Goal: Task Accomplishment & Management: Complete application form

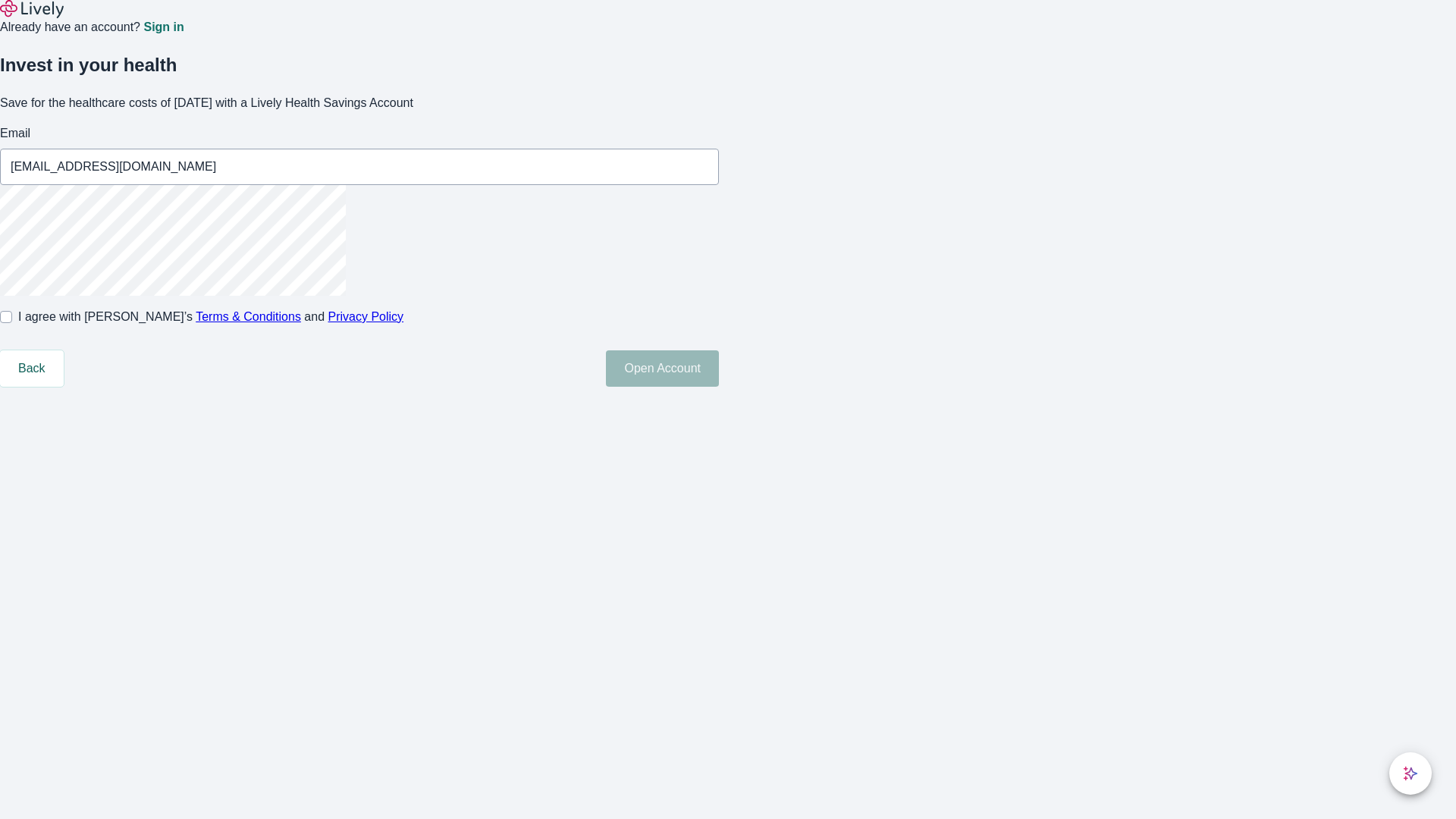
click at [12, 323] on input "I agree with Lively’s Terms & Conditions and Privacy Policy" at bounding box center [6, 316] width 12 height 12
checkbox input "true"
click at [719, 387] on button "Open Account" at bounding box center [662, 368] width 113 height 37
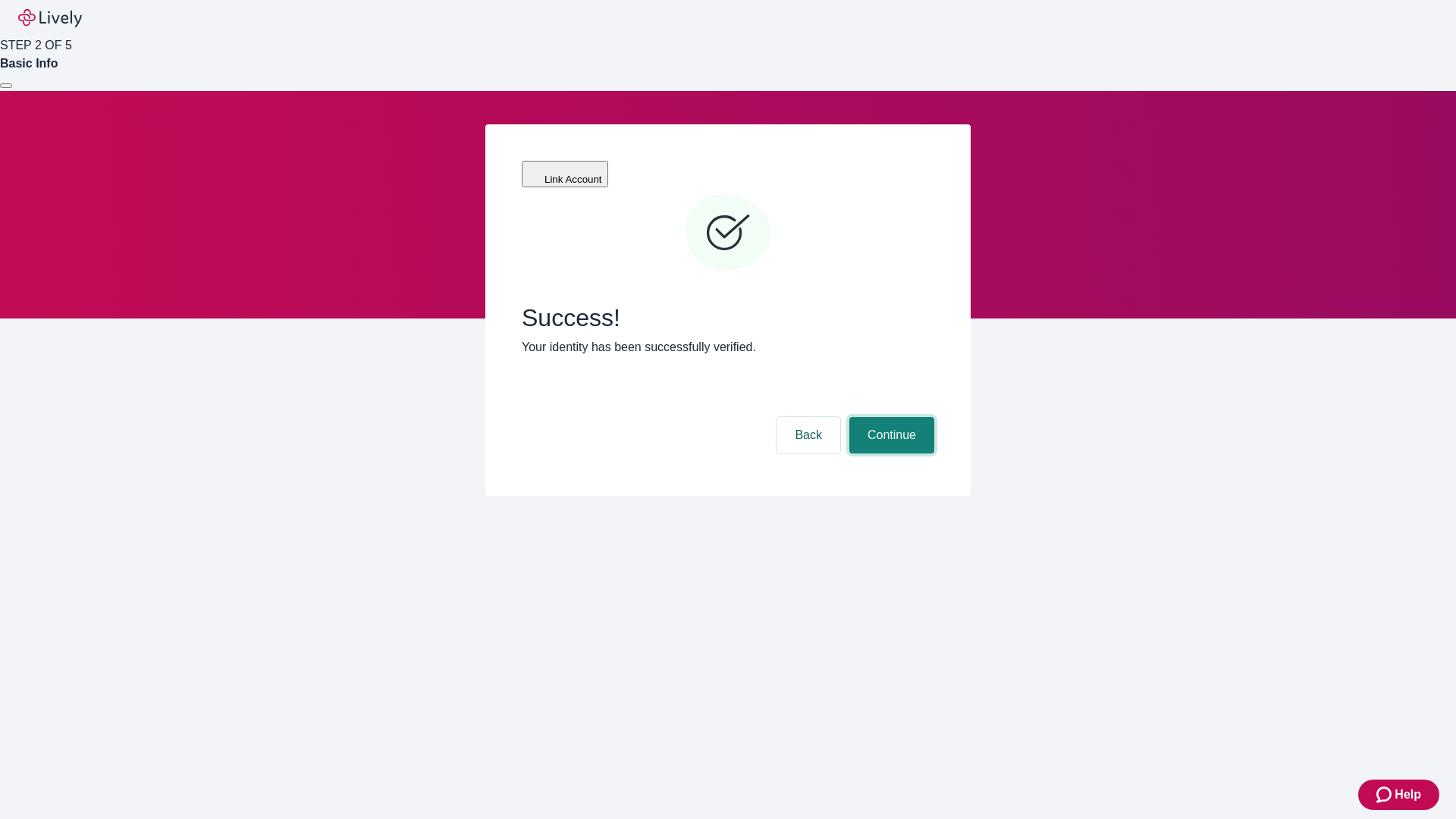
click at [889, 417] on button "Continue" at bounding box center [892, 435] width 85 height 37
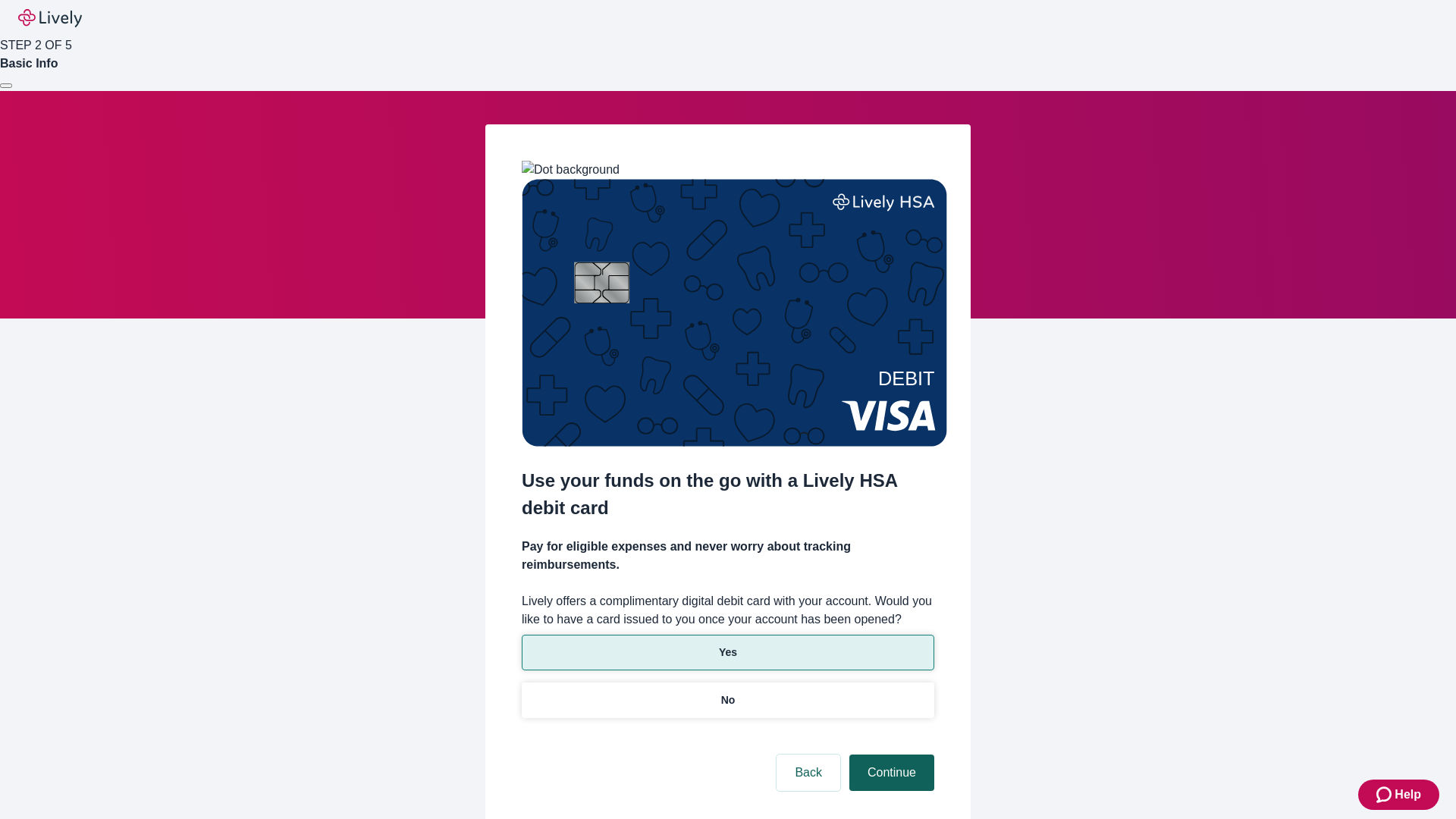
click at [727, 645] on p "Yes" at bounding box center [728, 653] width 18 height 16
click at [889, 754] on button "Continue" at bounding box center [892, 773] width 85 height 37
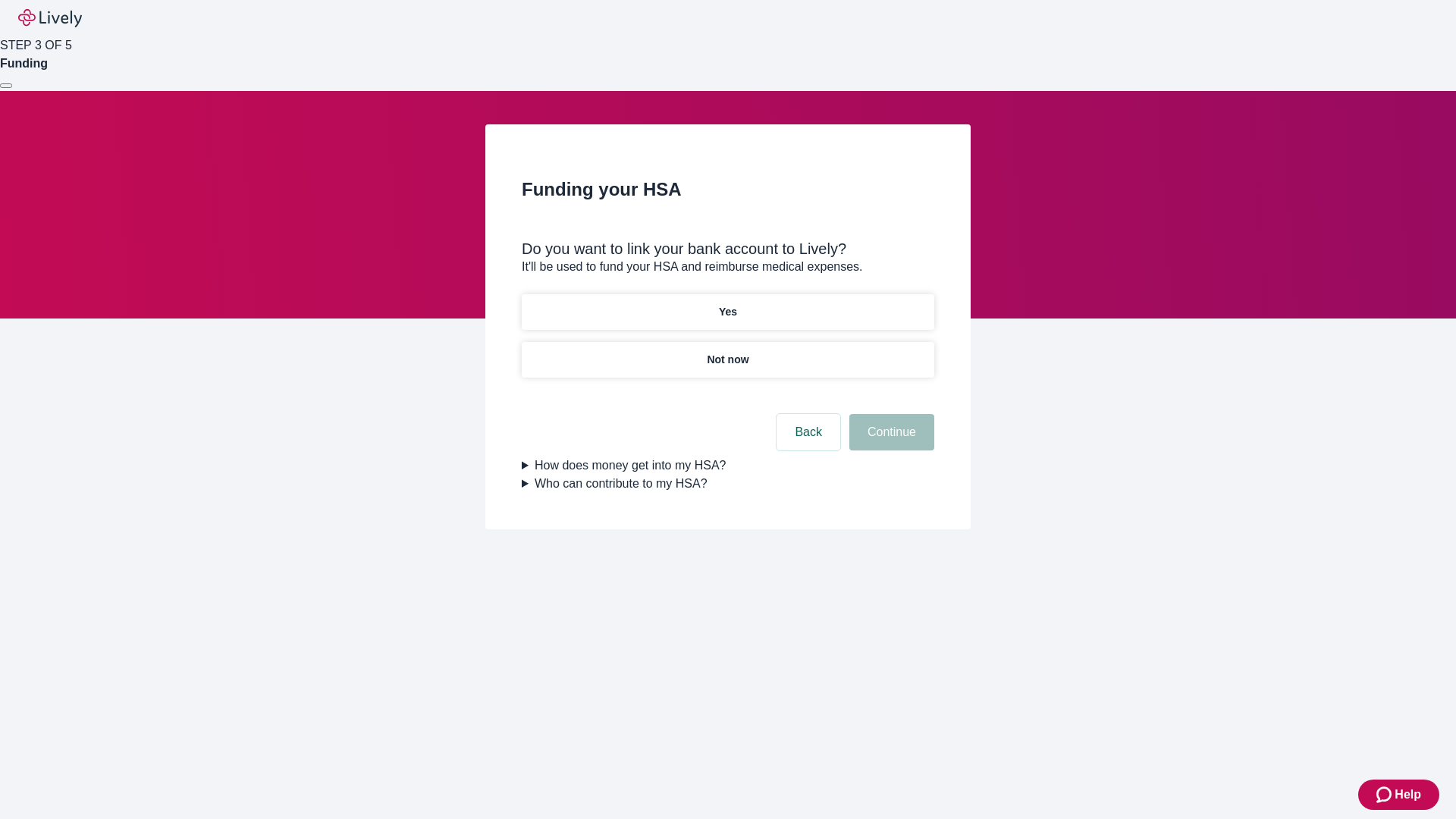
click at [727, 304] on p "Yes" at bounding box center [728, 312] width 18 height 16
click at [889, 414] on button "Continue" at bounding box center [892, 432] width 85 height 37
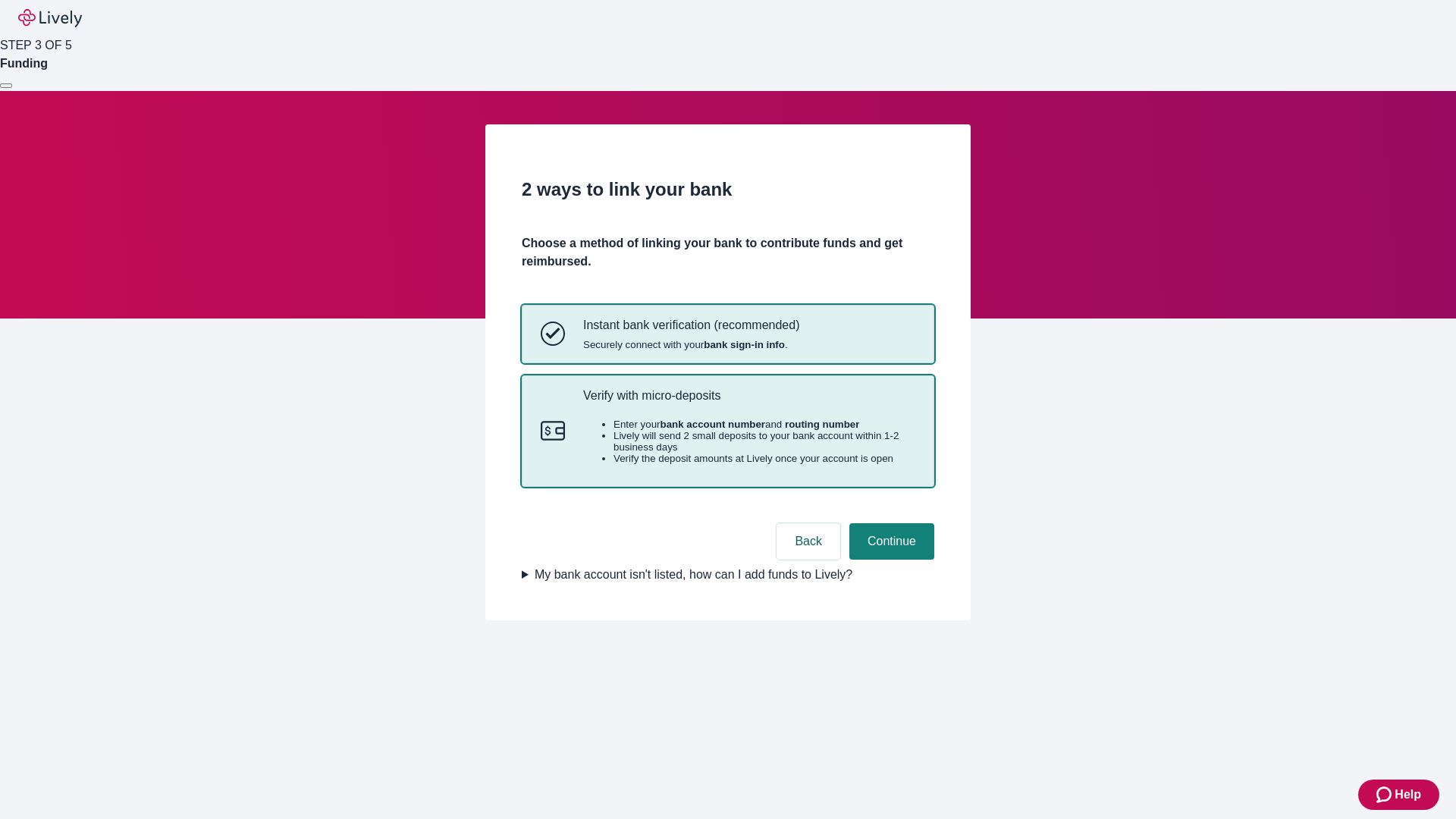
click at [749, 403] on p "Verify with micro-deposits" at bounding box center [750, 396] width 332 height 14
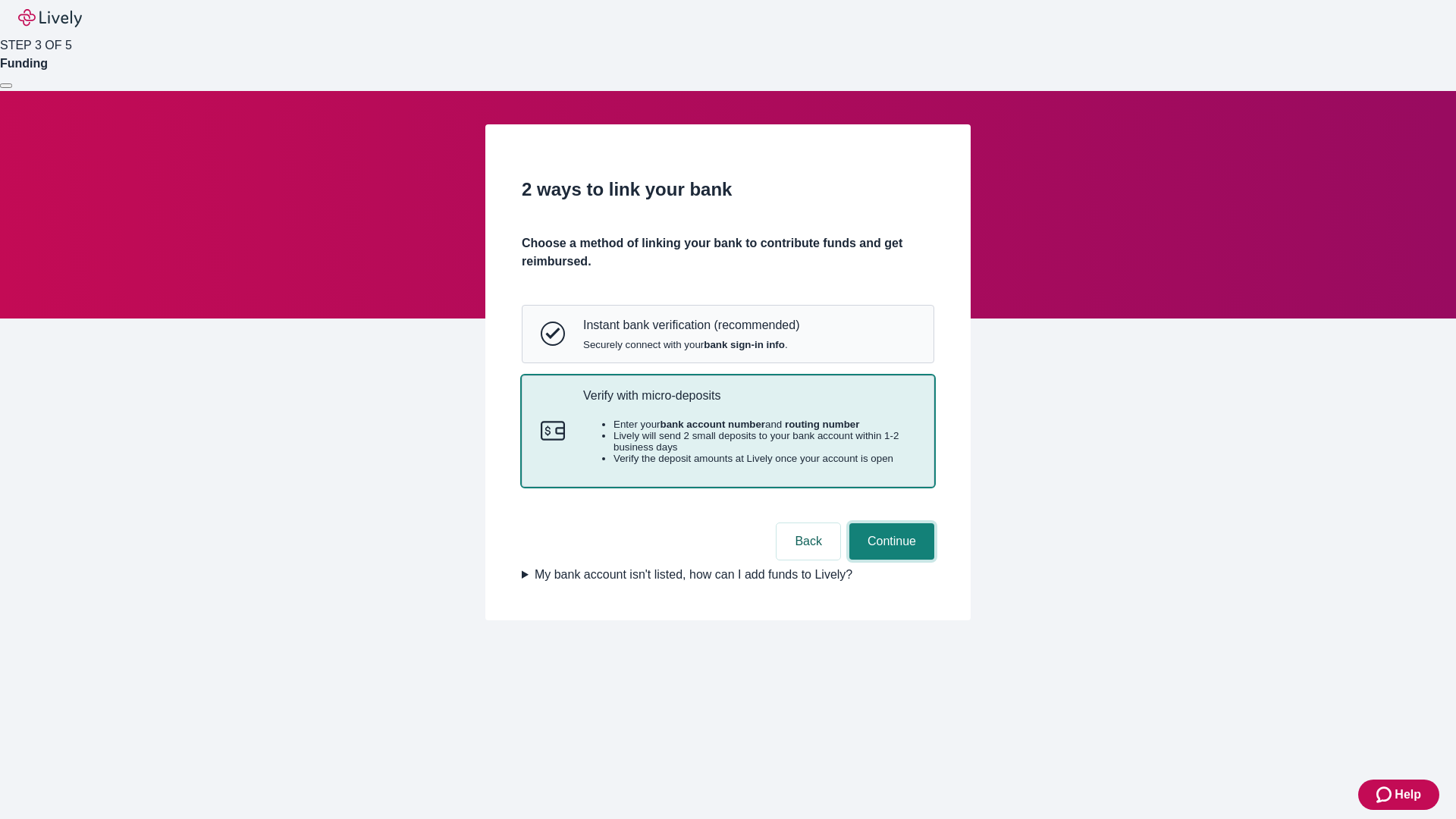
click at [889, 559] on button "Continue" at bounding box center [892, 542] width 85 height 37
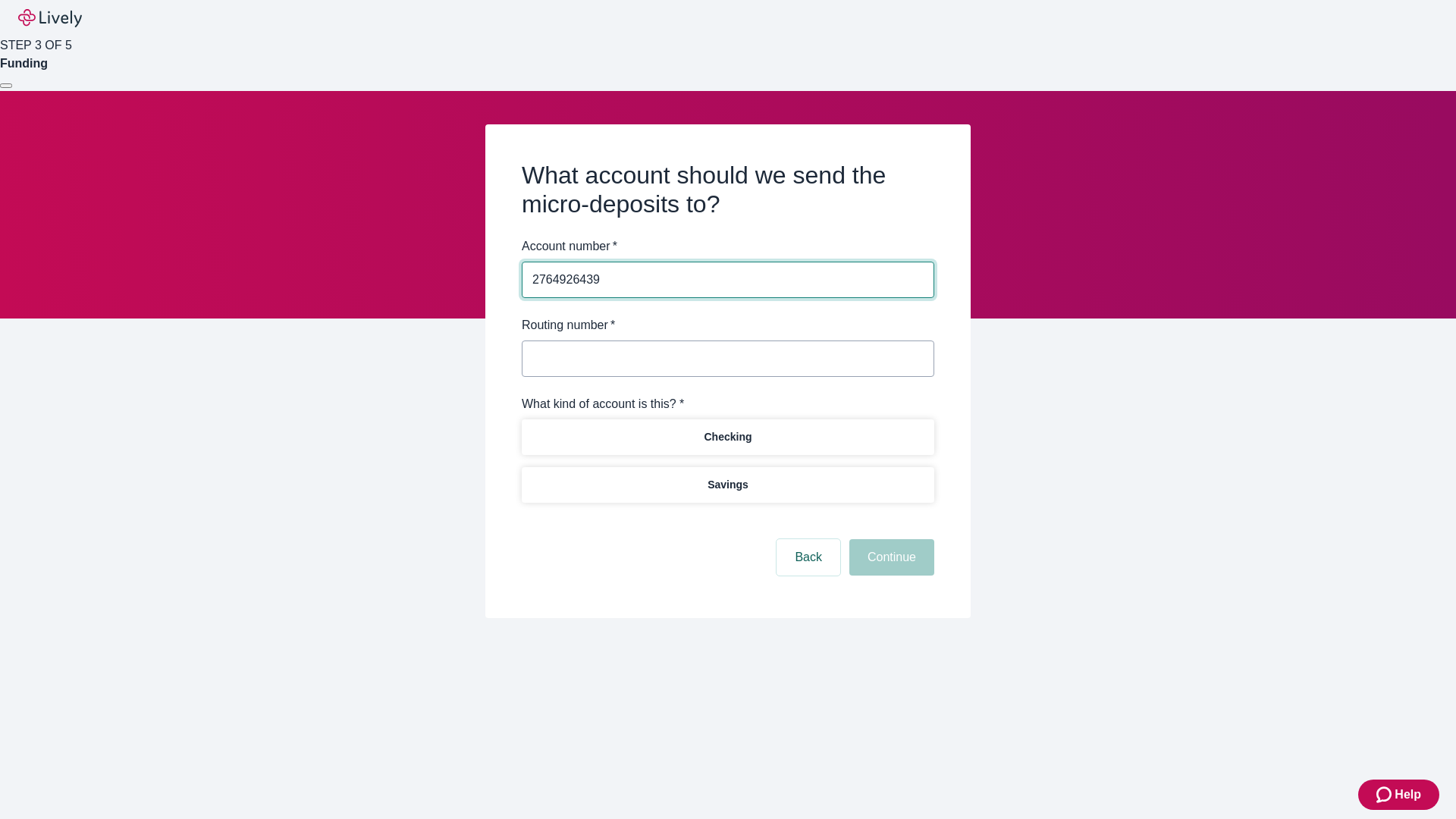
type input "2764926439"
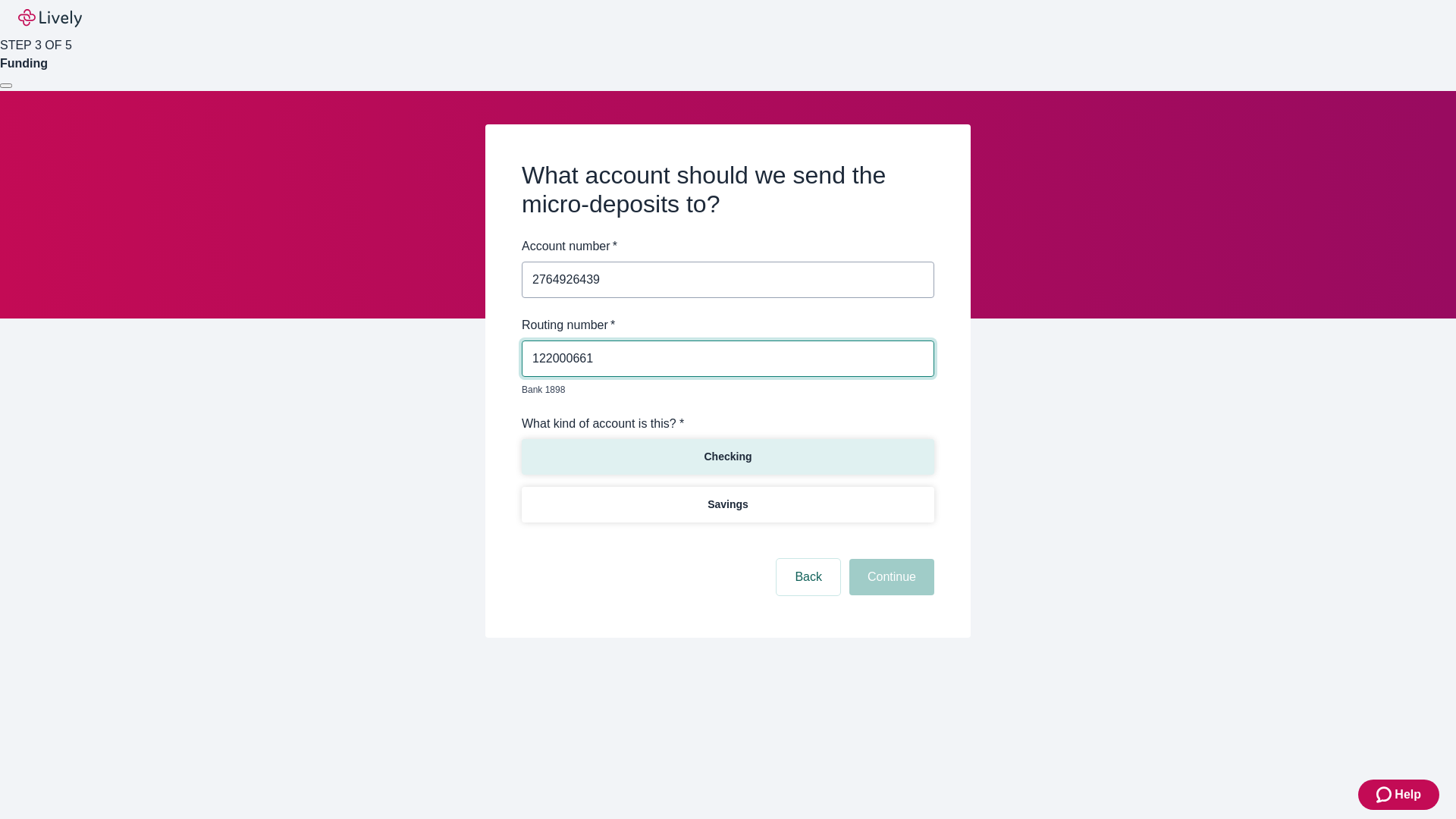
type input "122000661"
click at [727, 449] on p "Checking" at bounding box center [728, 457] width 48 height 16
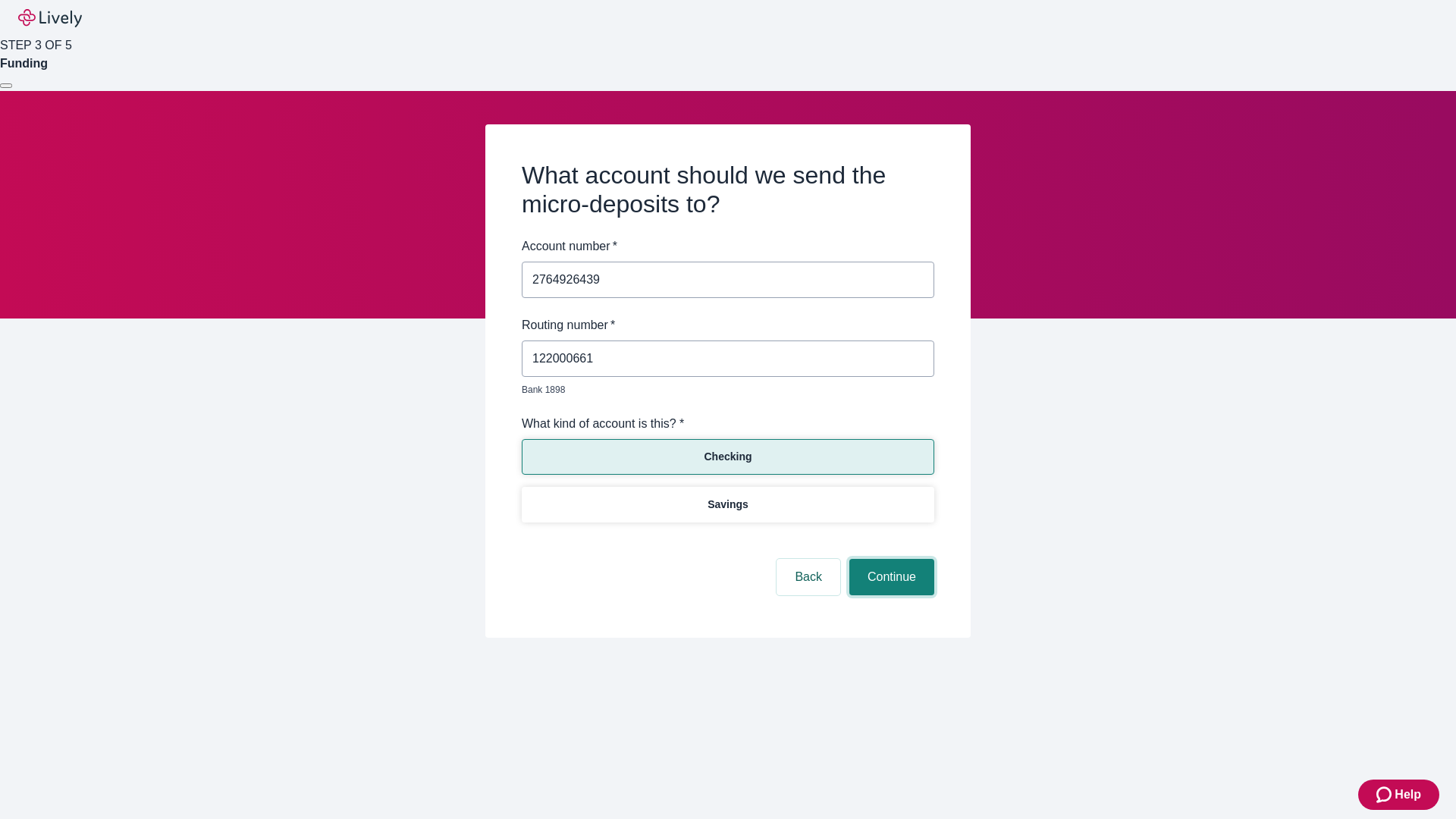
click at [889, 559] on button "Continue" at bounding box center [892, 577] width 85 height 37
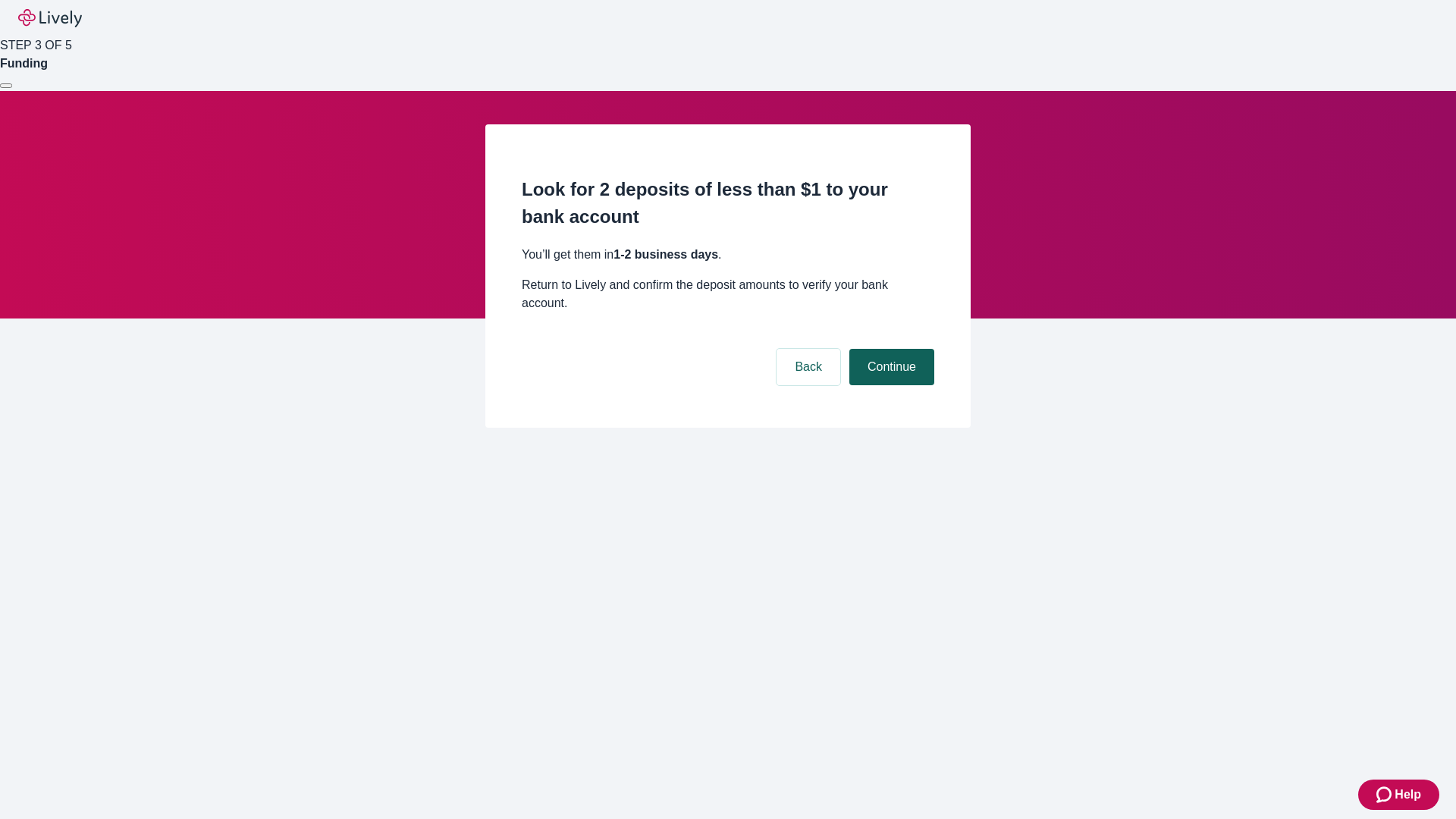
click at [889, 349] on button "Continue" at bounding box center [892, 368] width 85 height 37
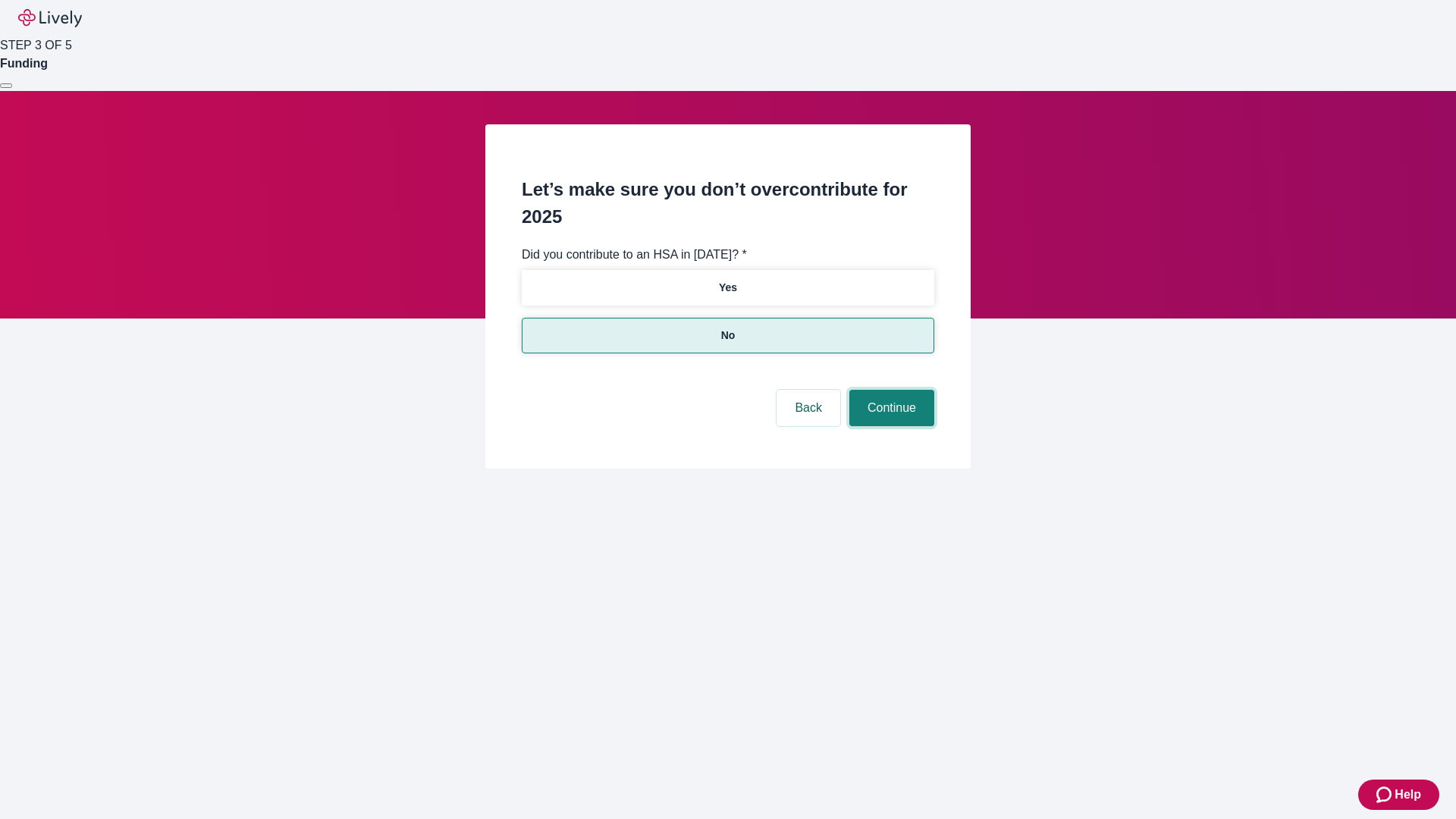
click at [889, 390] on button "Continue" at bounding box center [892, 408] width 85 height 37
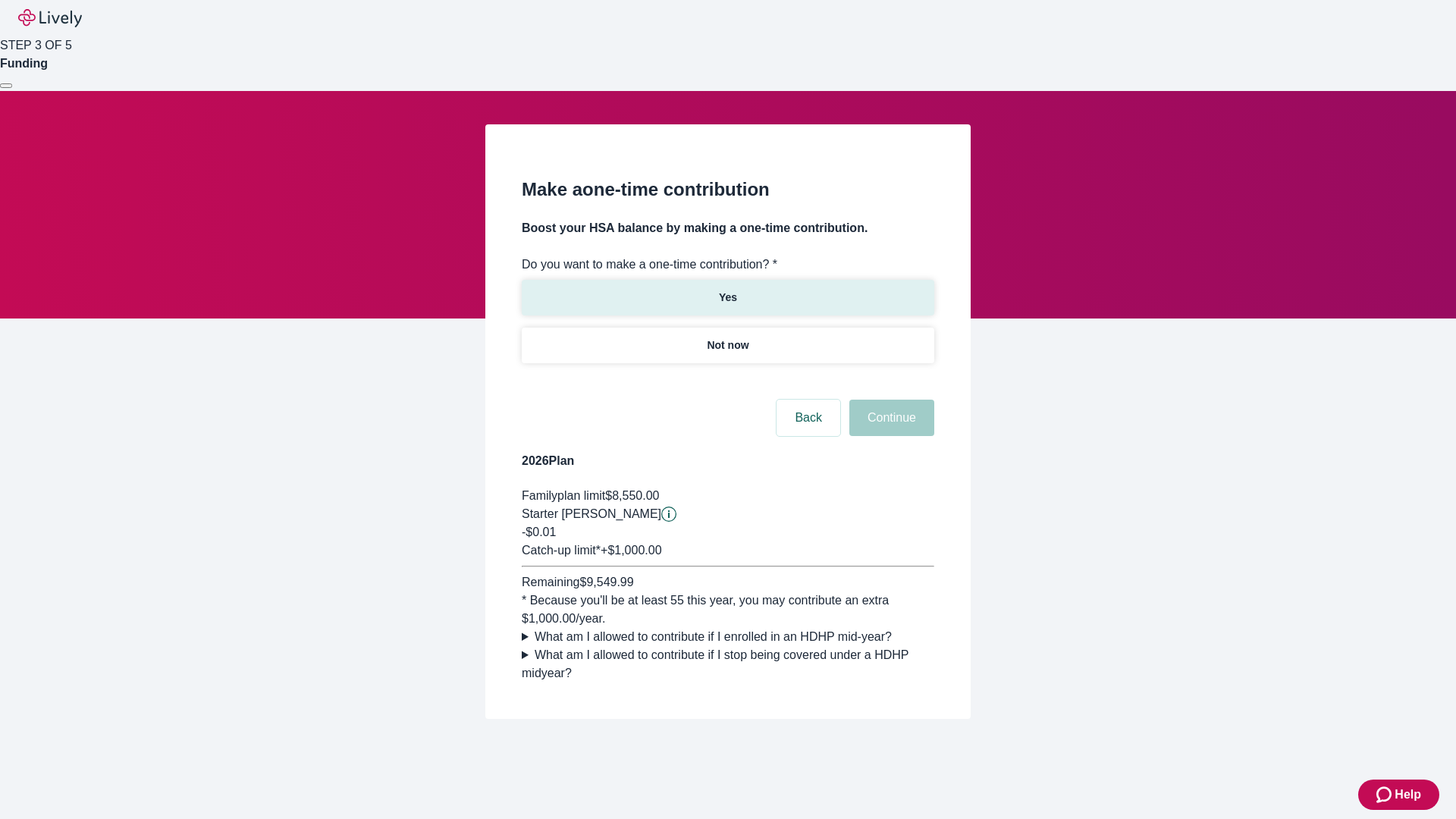
click at [727, 290] on p "Yes" at bounding box center [728, 298] width 18 height 16
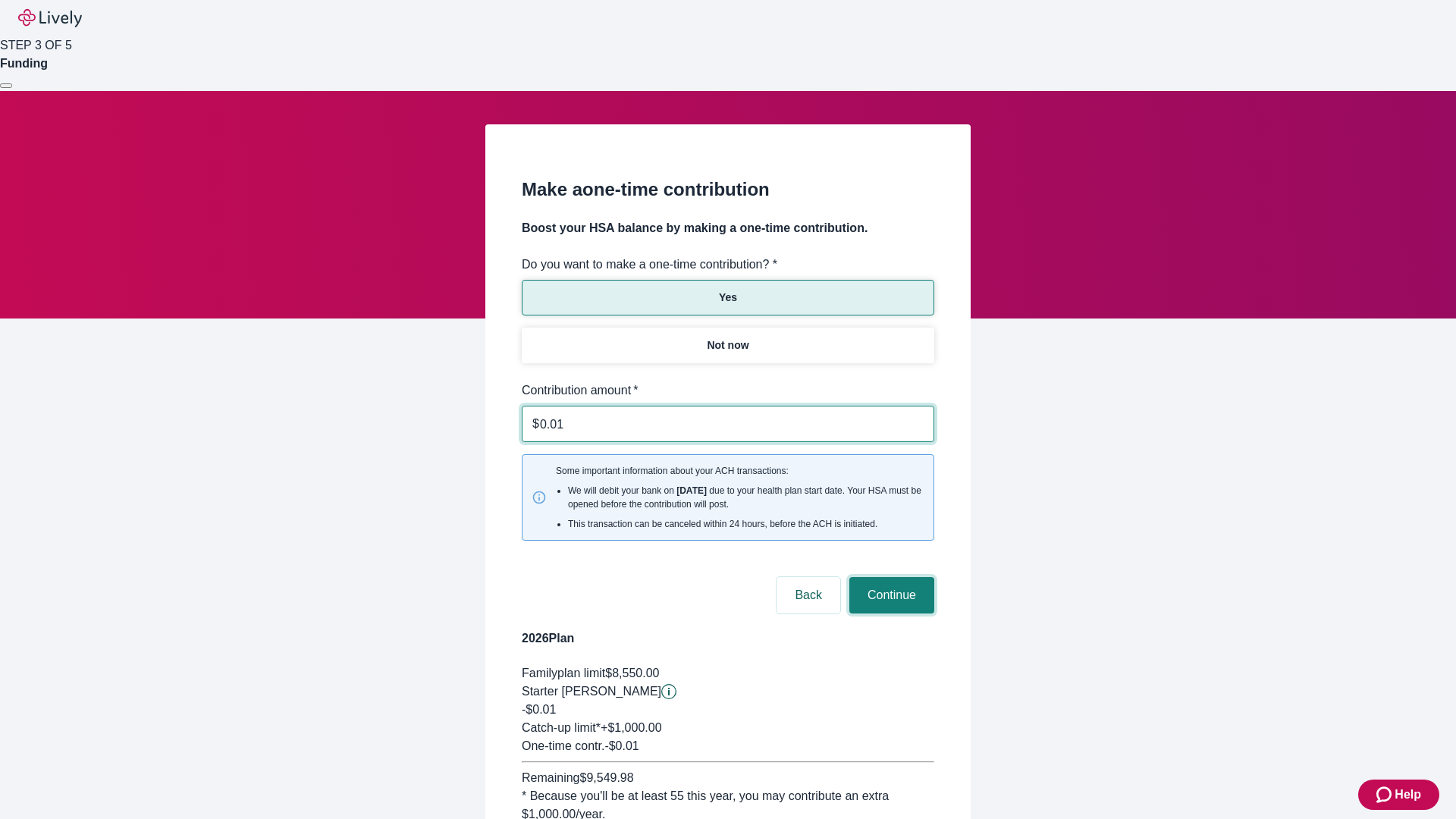
click at [889, 577] on button "Continue" at bounding box center [892, 595] width 85 height 37
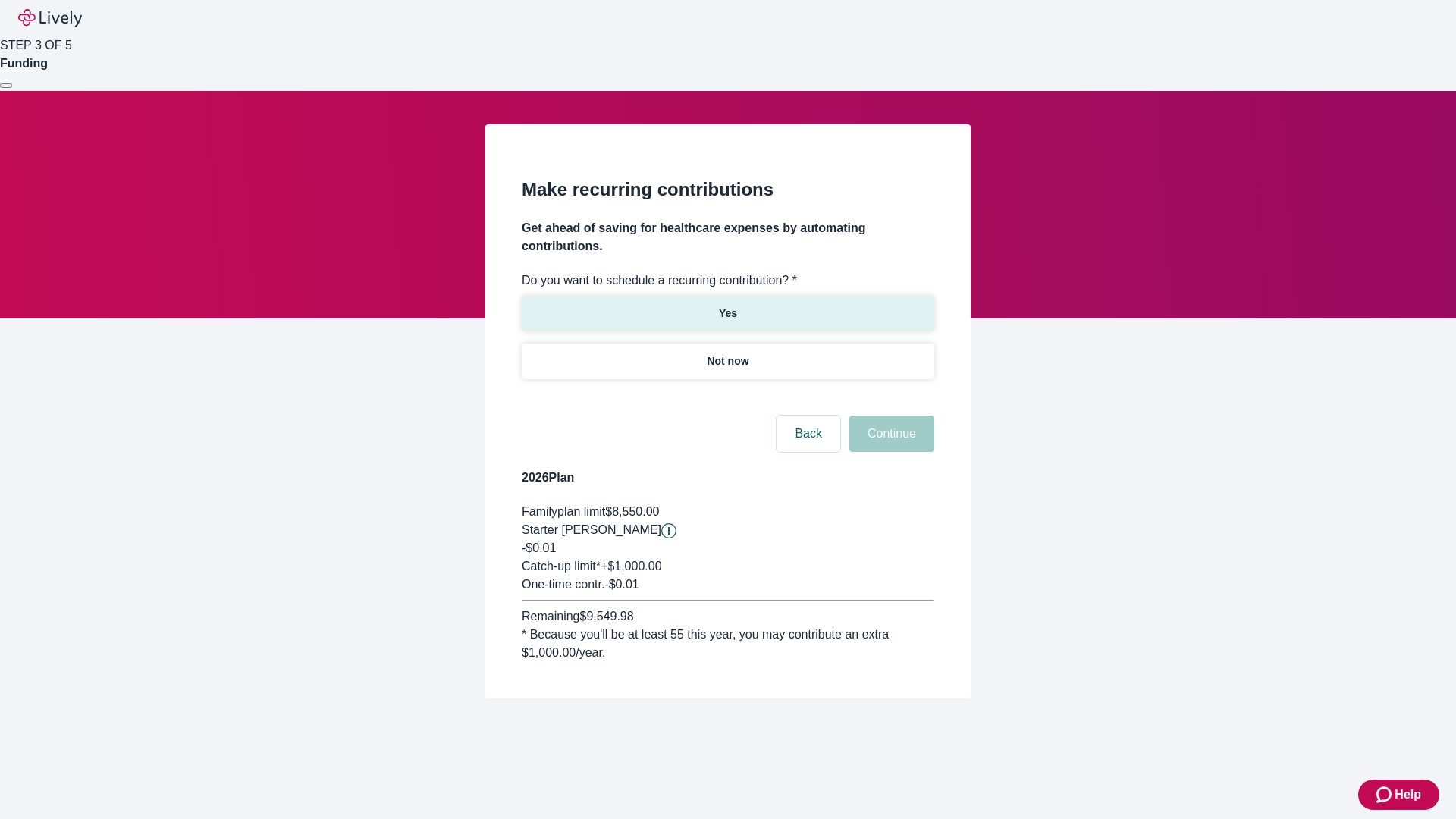
click at [727, 305] on p "Yes" at bounding box center [728, 313] width 18 height 16
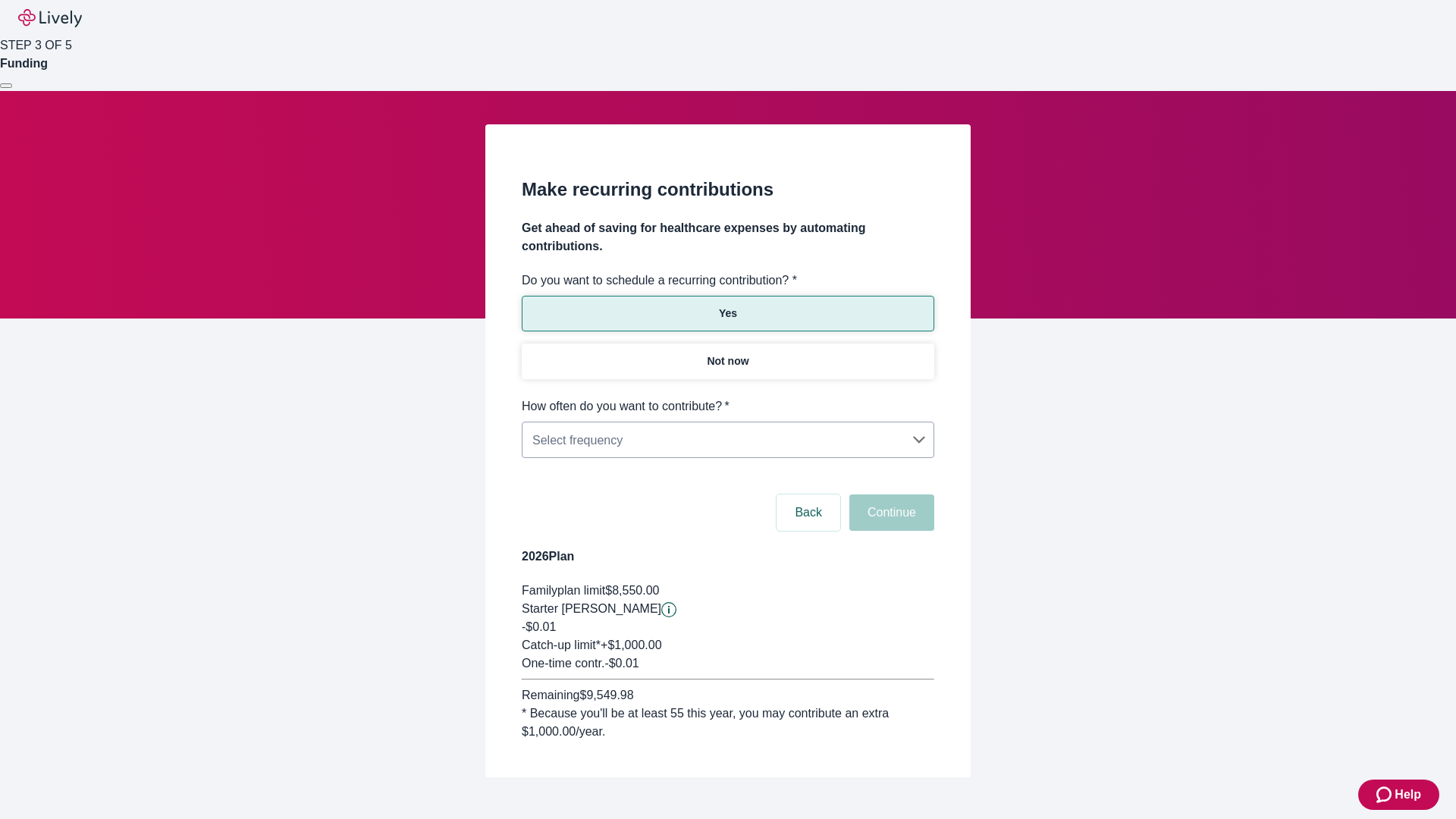
click at [727, 397] on body "Help STEP 3 OF 5 Funding Make recurring contributions Get ahead of saving for h…" at bounding box center [728, 425] width 1456 height 850
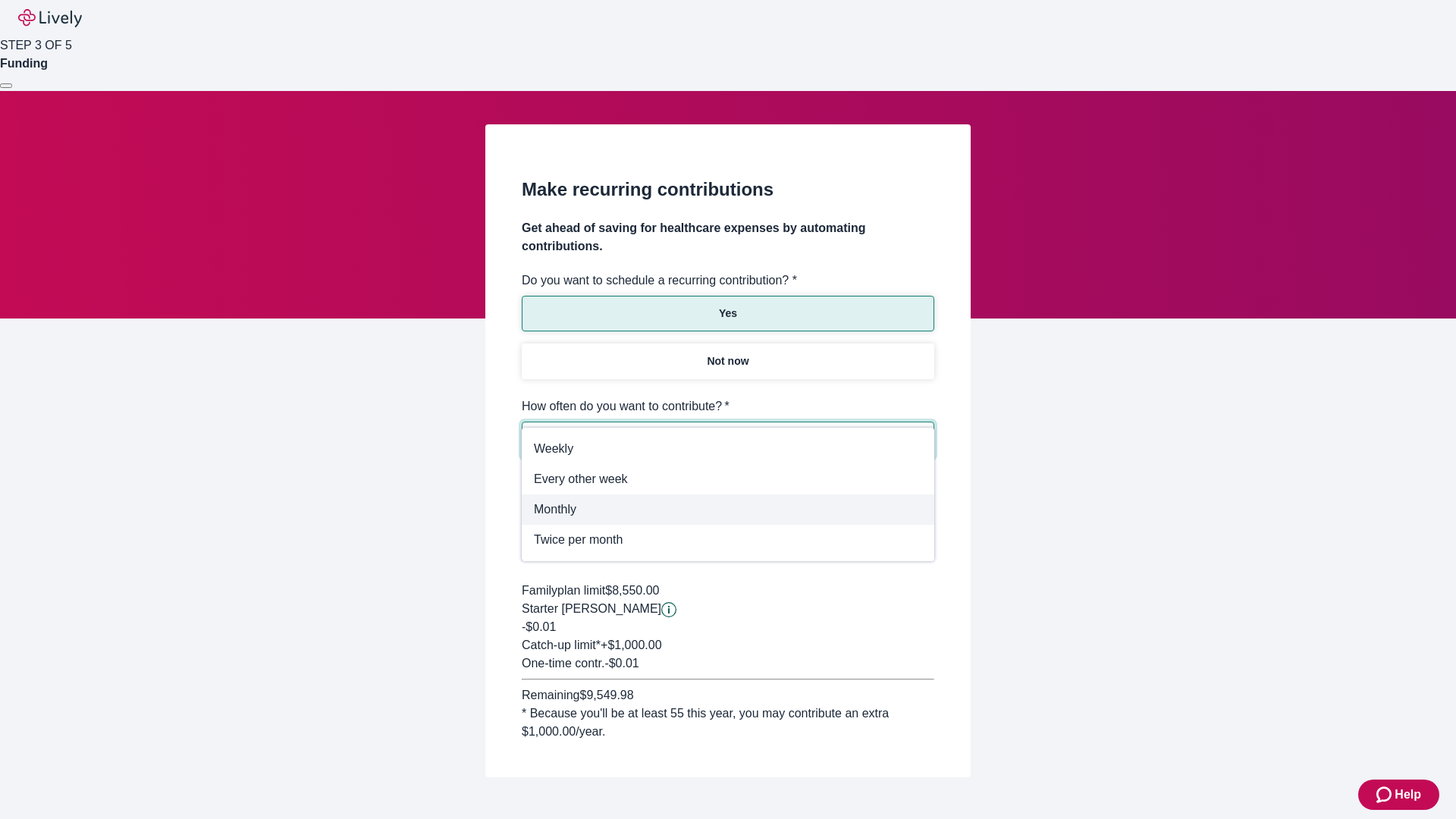
click at [728, 510] on span "Monthly" at bounding box center [728, 509] width 388 height 18
type input "Monthly"
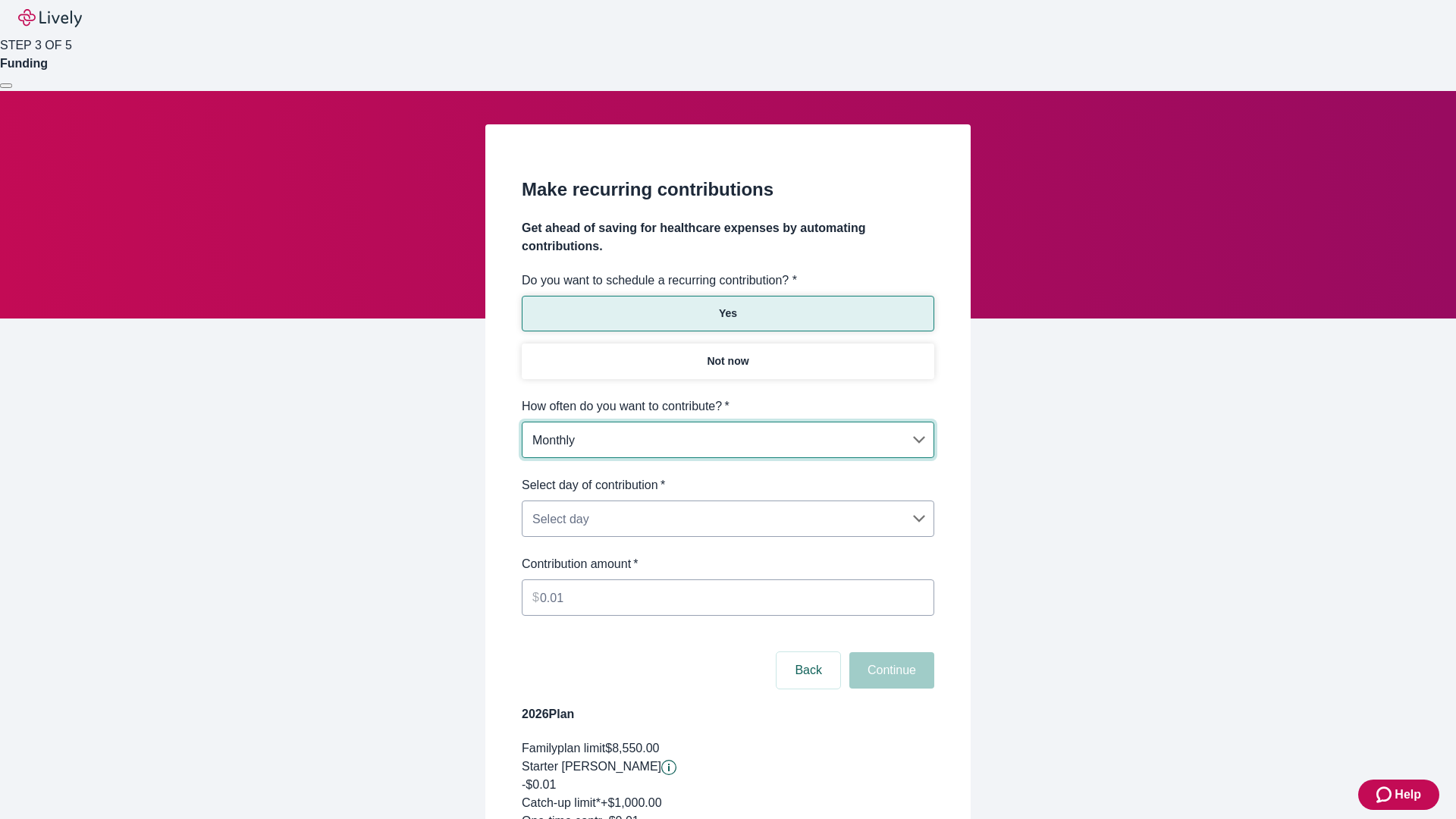
click at [727, 476] on body "Help STEP 3 OF 5 Funding Make recurring contributions Get ahead of saving for h…" at bounding box center [728, 503] width 1456 height 1008
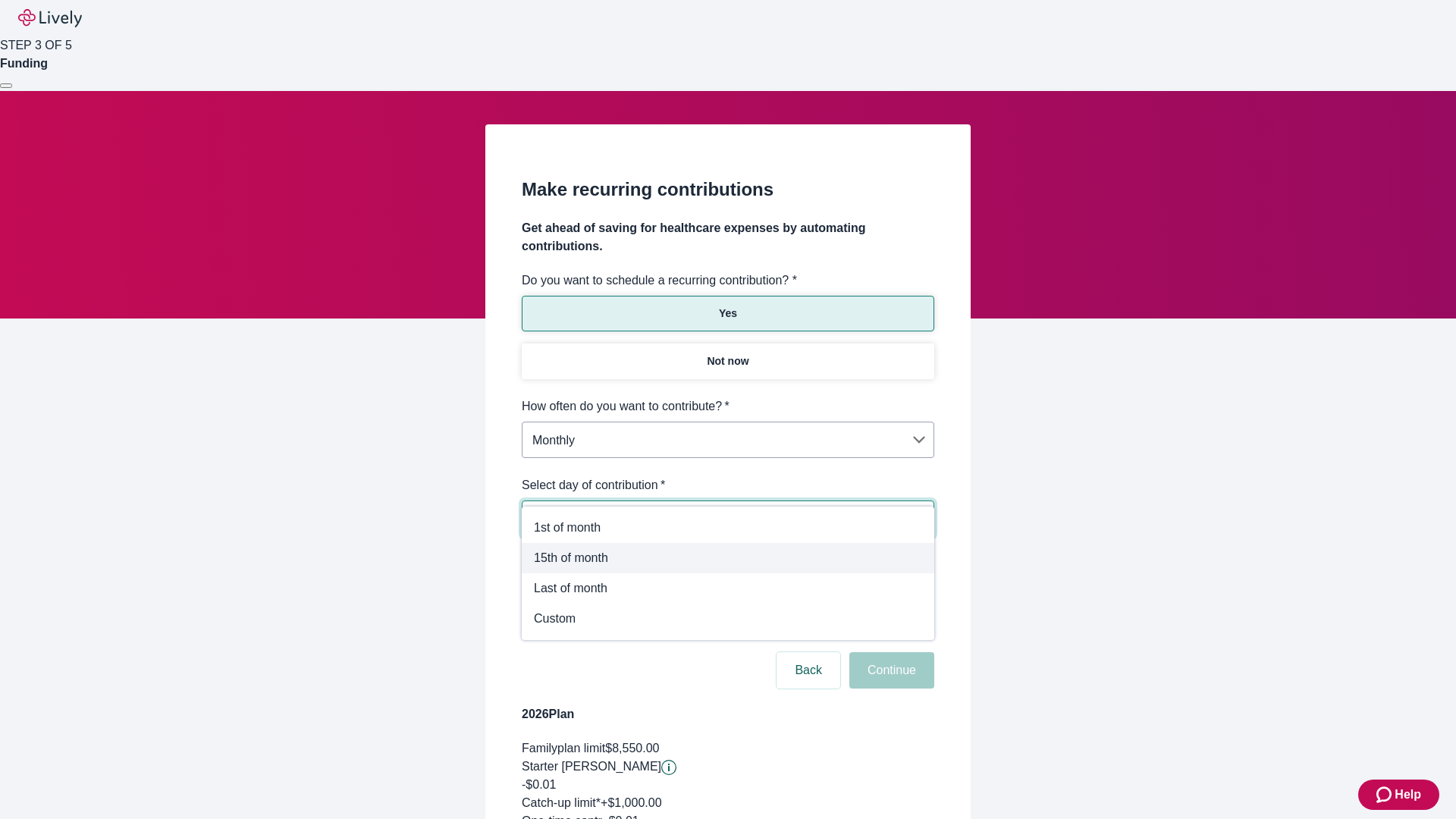
click at [728, 558] on span "15th of month" at bounding box center [728, 558] width 388 height 18
type input "Monthly15th"
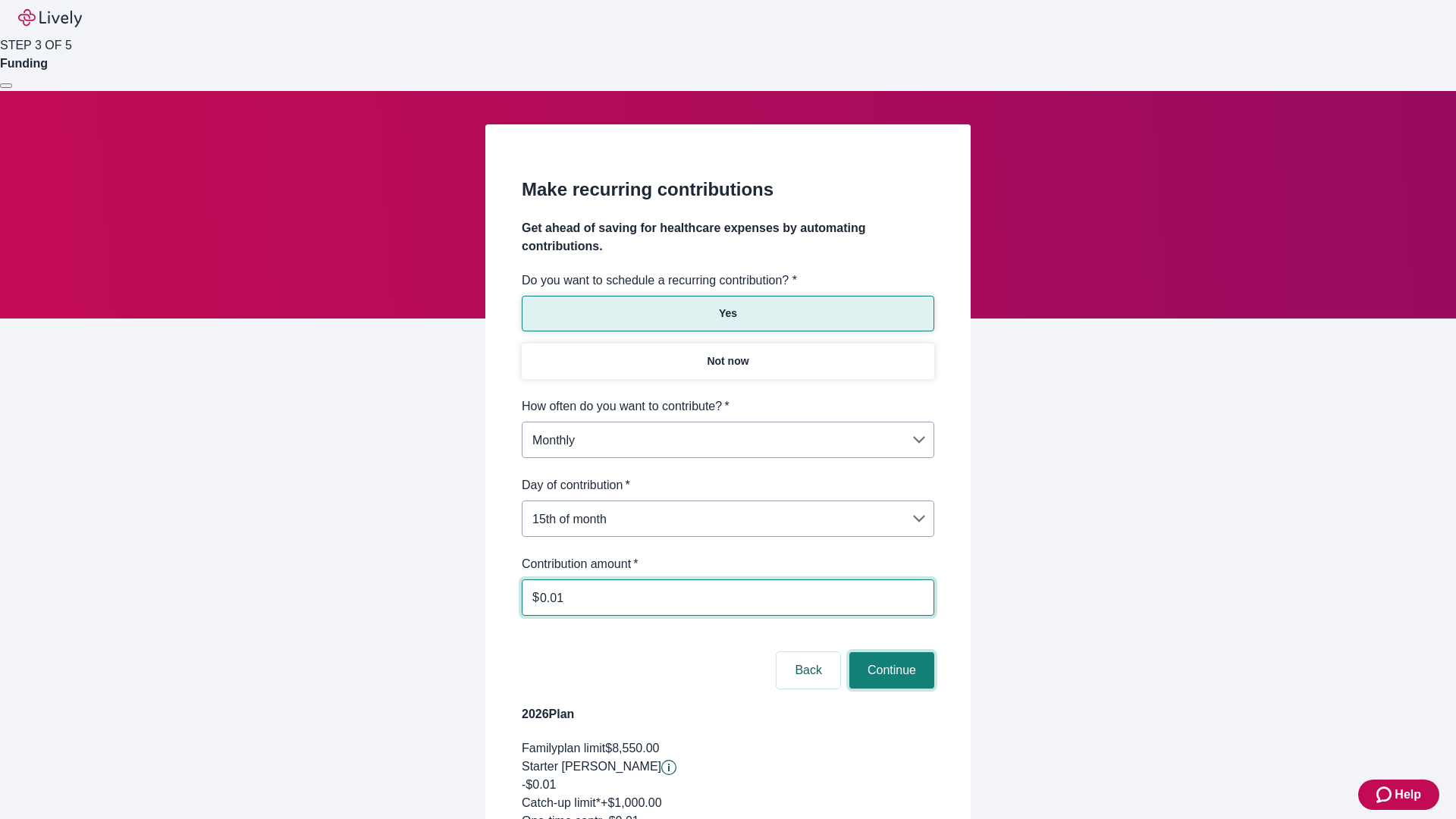
click at [889, 652] on button "Continue" at bounding box center [892, 670] width 85 height 37
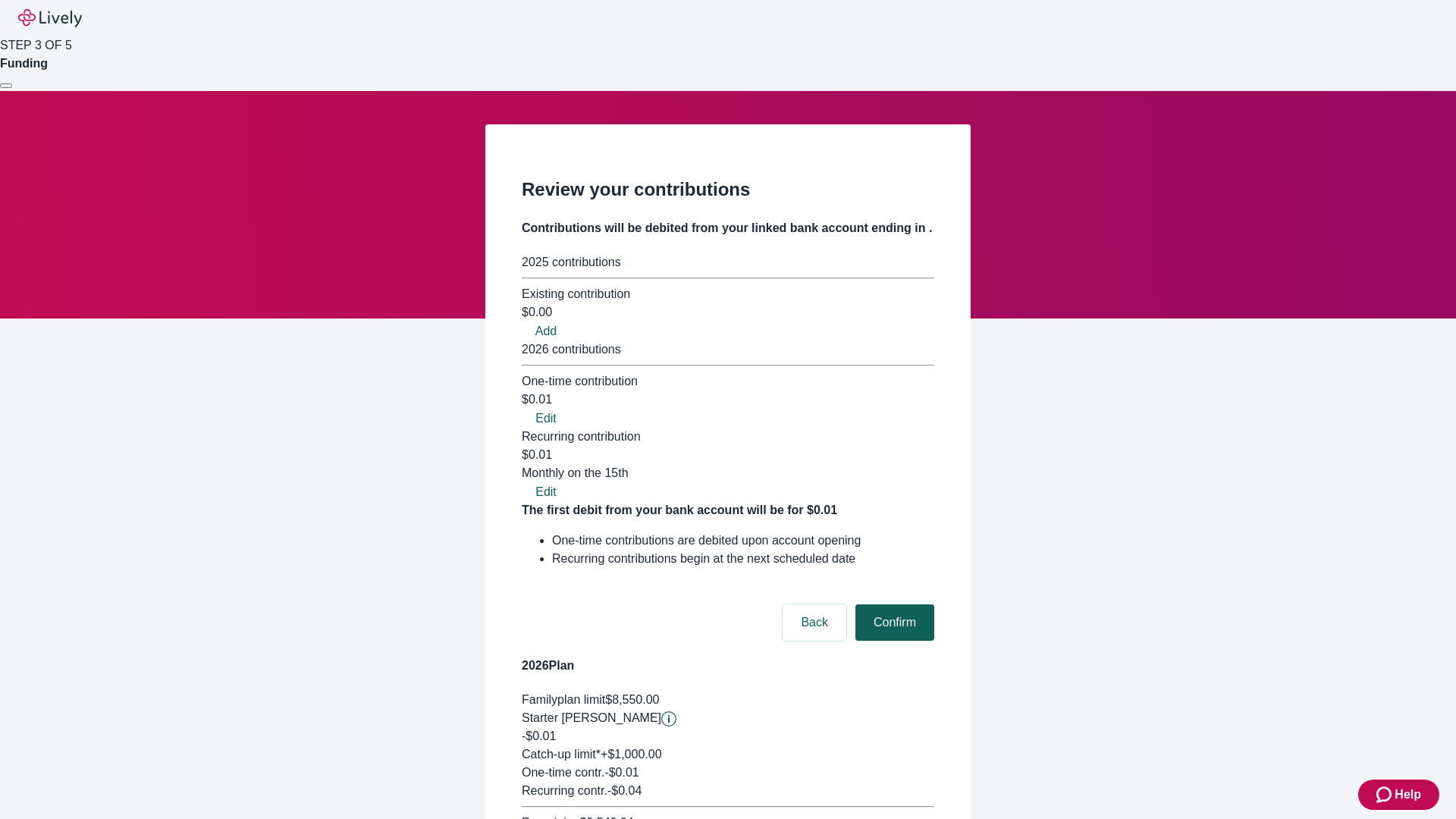
click at [893, 604] on button "Confirm" at bounding box center [894, 622] width 79 height 37
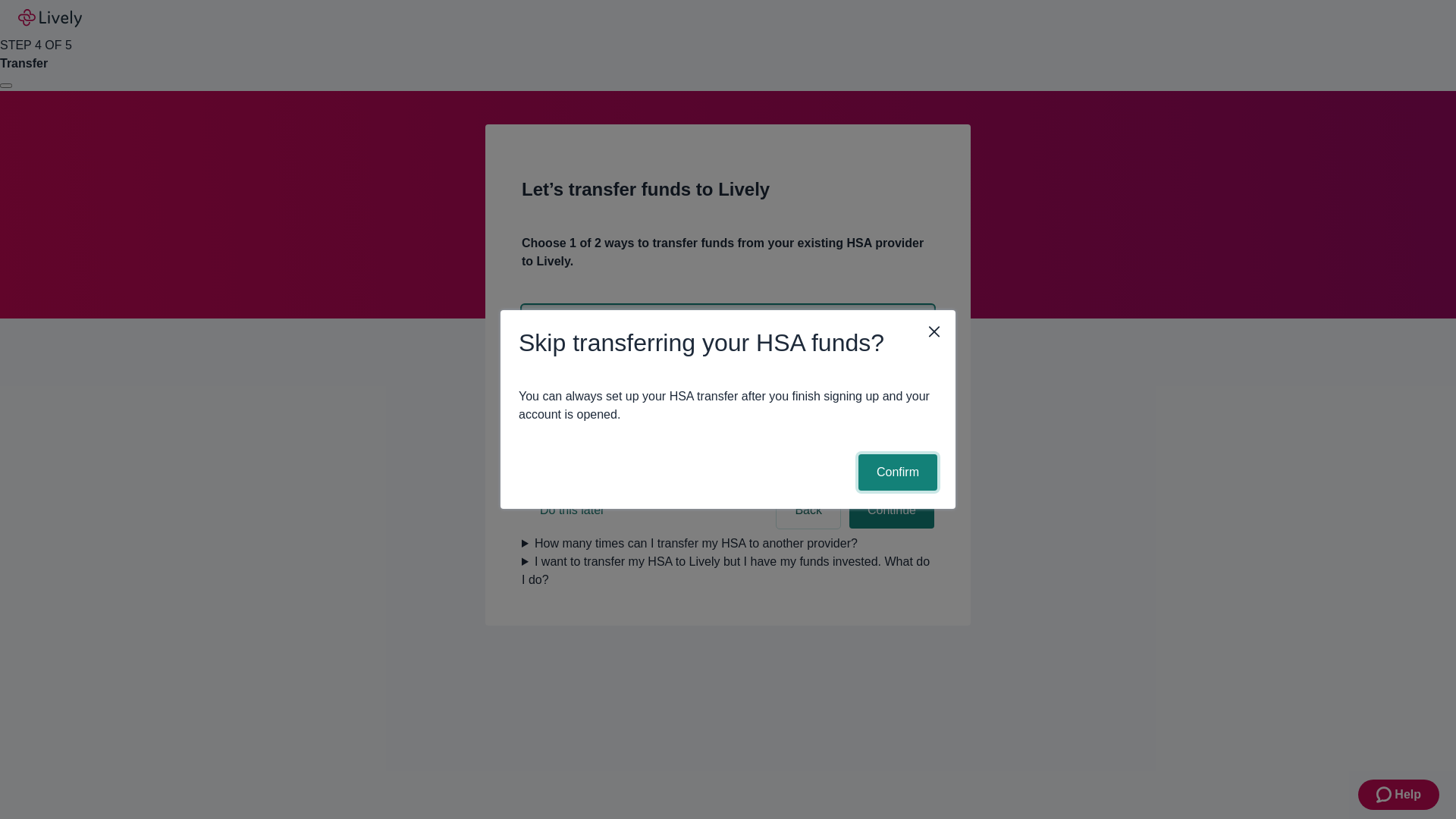
click at [896, 472] on button "Confirm" at bounding box center [897, 472] width 79 height 37
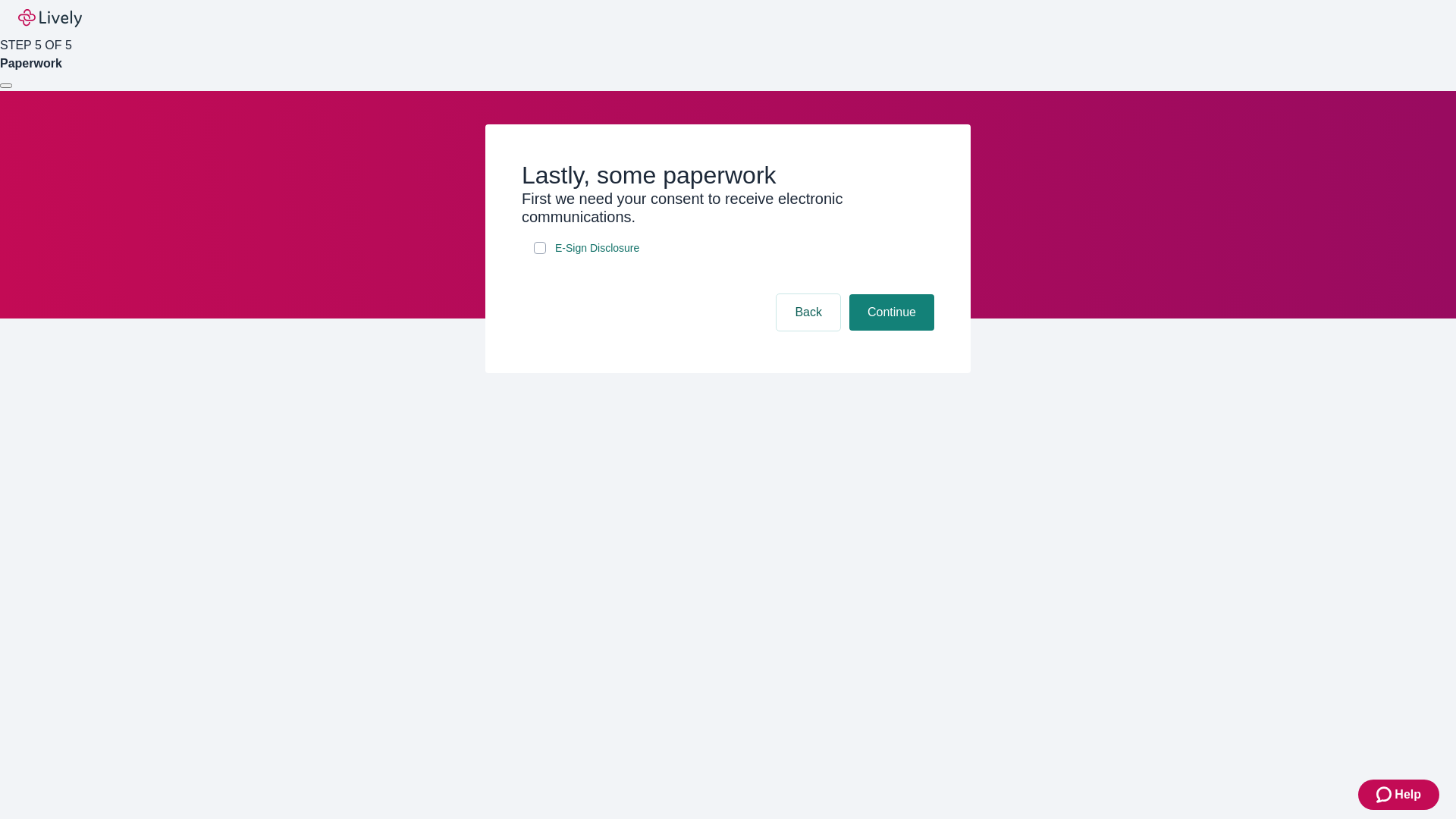
click at [540, 254] on input "E-Sign Disclosure" at bounding box center [539, 248] width 12 height 12
checkbox input "true"
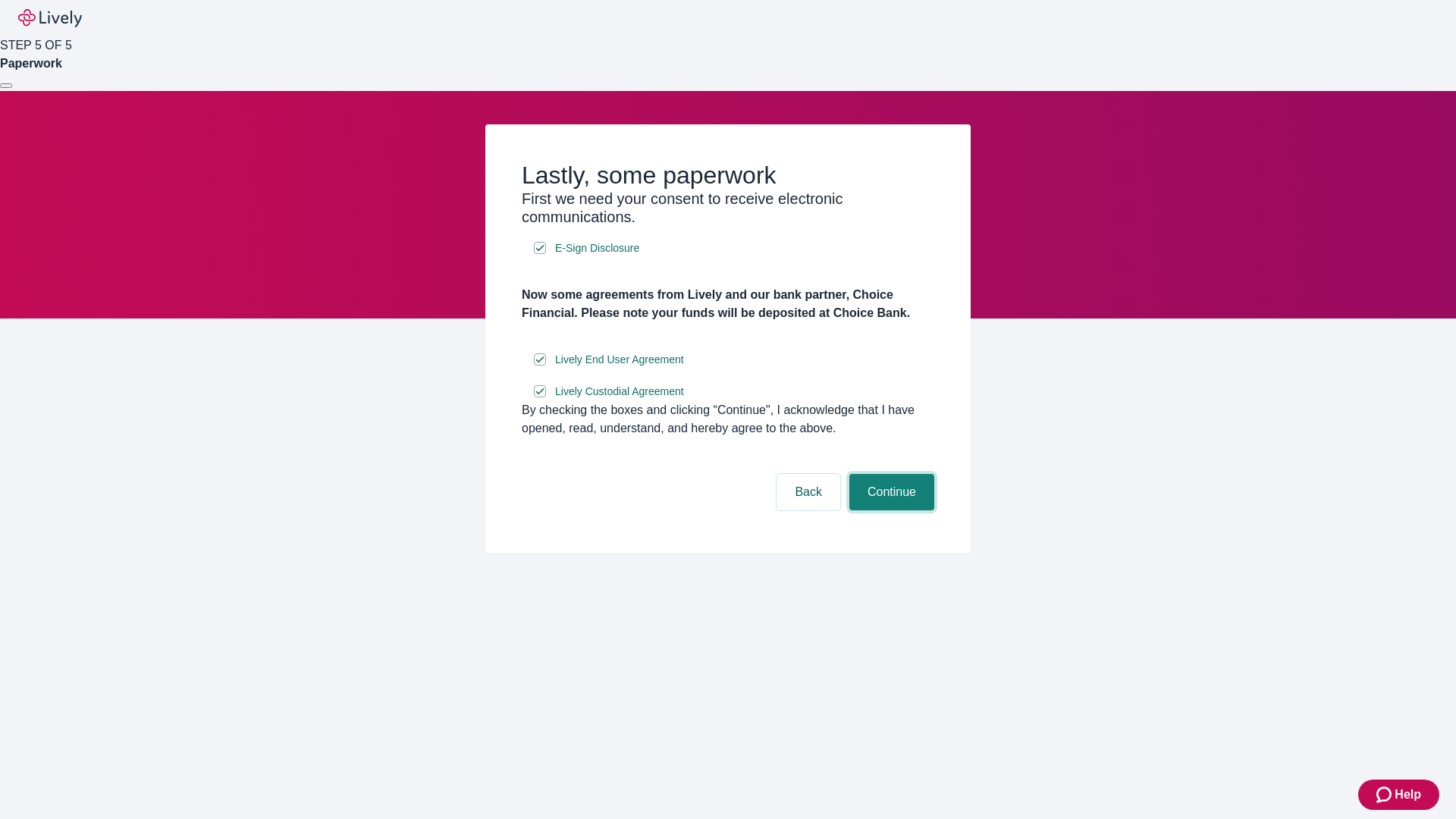
click at [889, 511] on button "Continue" at bounding box center [892, 492] width 85 height 37
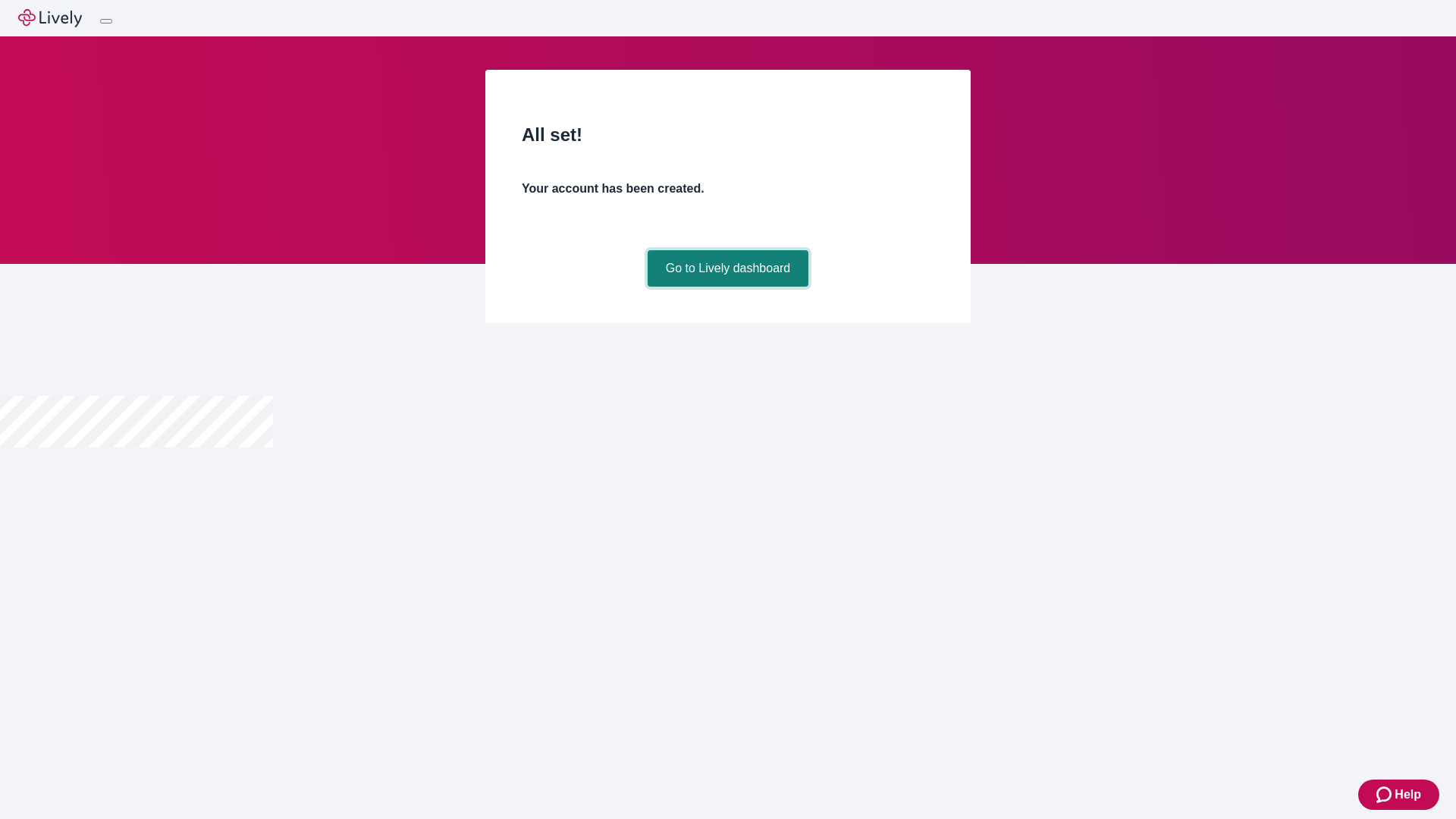
click at [727, 287] on link "Go to Lively dashboard" at bounding box center [728, 268] width 161 height 37
